Goal: Go to known website: Go to known website

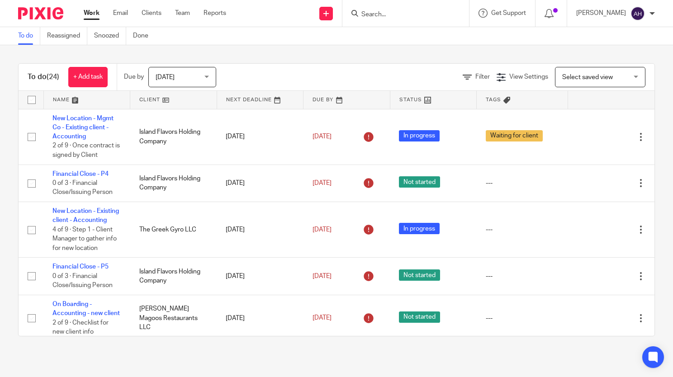
click at [414, 8] on form at bounding box center [409, 13] width 96 height 11
click at [403, 9] on form at bounding box center [409, 13] width 96 height 11
click at [398, 15] on input "Search" at bounding box center [401, 15] width 81 height 8
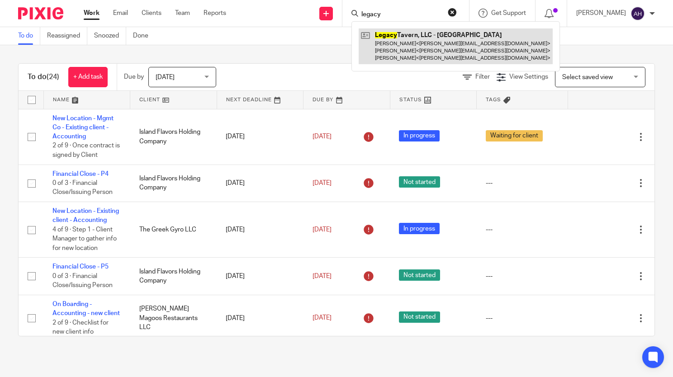
type input "legacy"
click at [414, 37] on link at bounding box center [456, 46] width 194 height 36
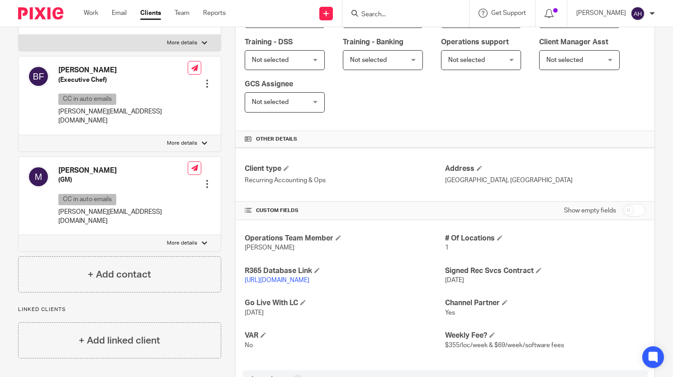
scroll to position [317, 0]
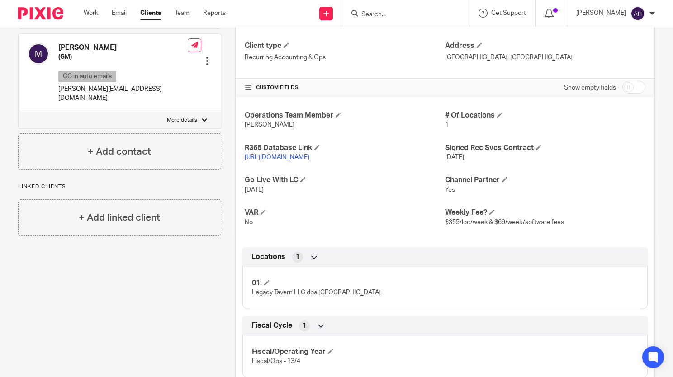
click at [265, 158] on link "[URL][DOMAIN_NAME]" at bounding box center [277, 157] width 65 height 6
